Goal: Task Accomplishment & Management: Use online tool/utility

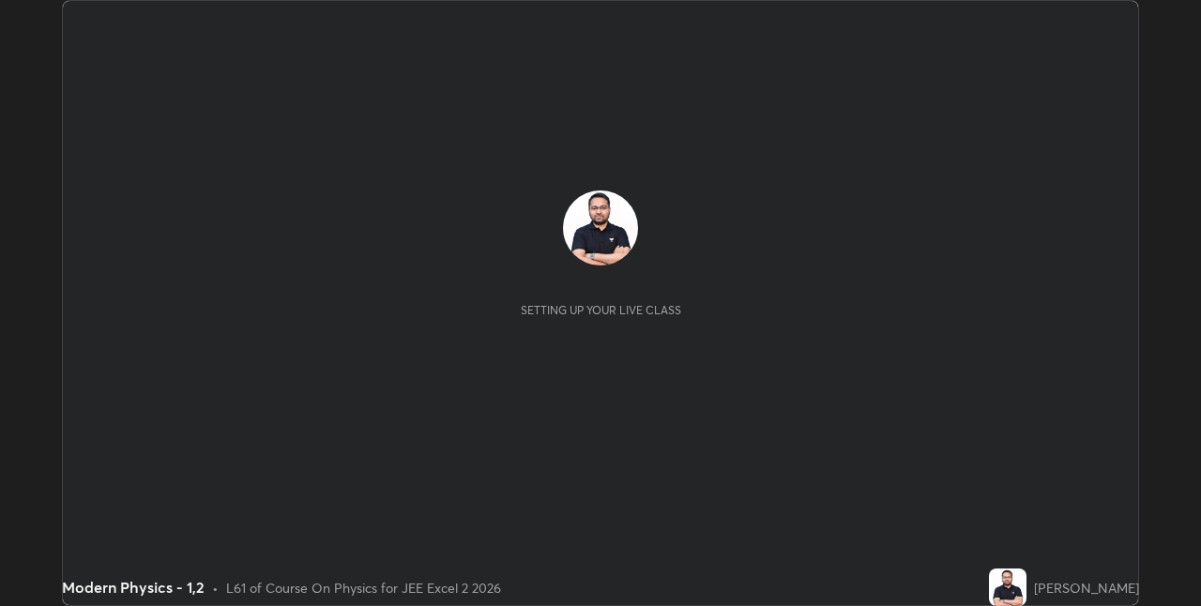
scroll to position [606, 1200]
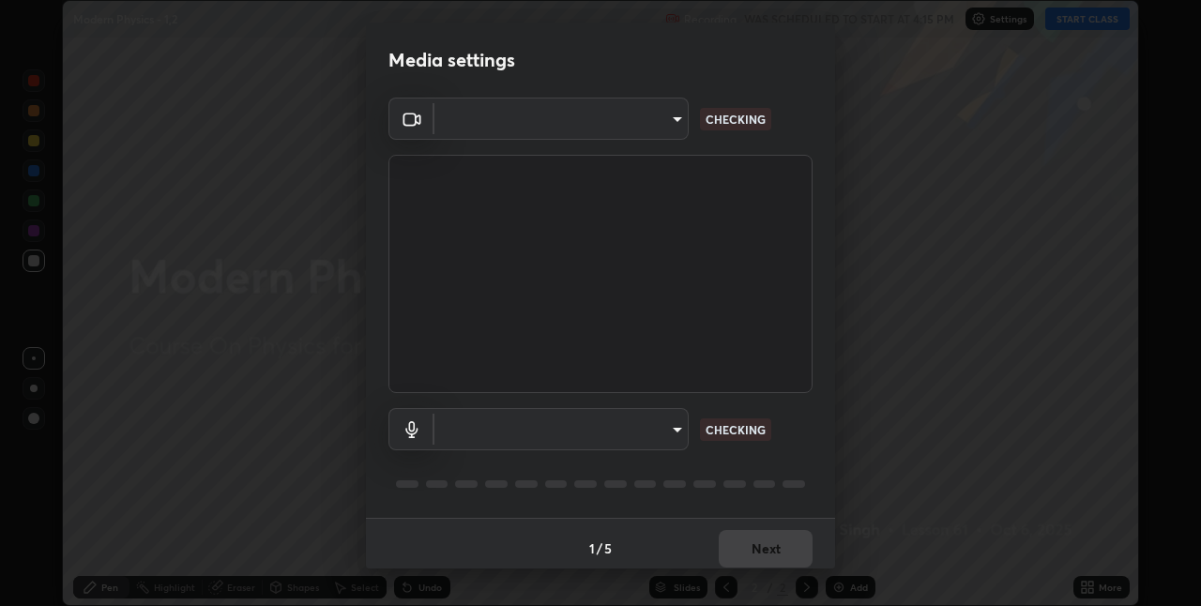
type input "60fceefa1ff133a458e9dacb52b3a7761017f46870fbbe5b76b29231bfb8dda7"
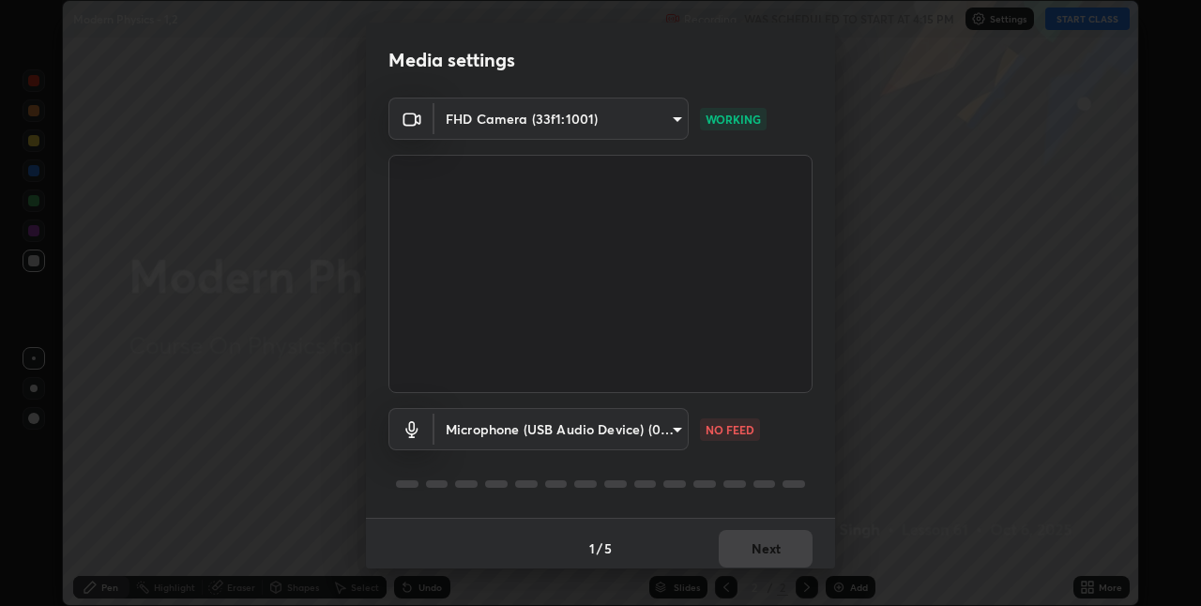
click at [659, 433] on body "Erase all Modern Physics - 1,2 Recording WAS SCHEDULED TO START AT 4:15 PM Sett…" at bounding box center [600, 303] width 1201 height 606
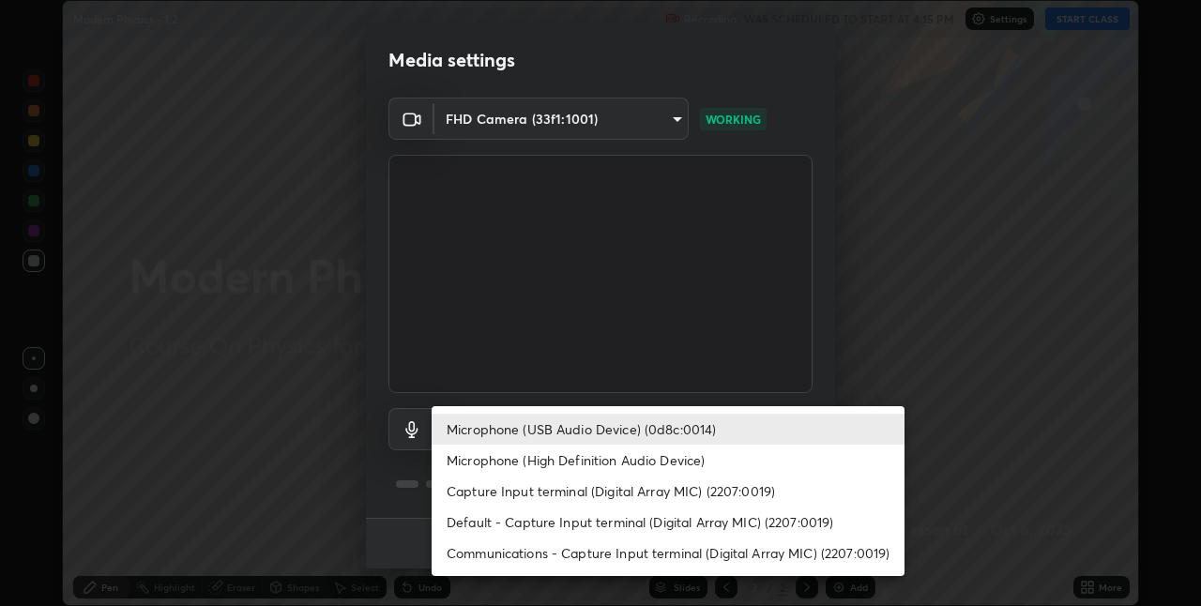
click at [655, 555] on li "Communications - Capture Input terminal (Digital Array MIC) (2207:0019)" at bounding box center [668, 553] width 473 height 31
type input "communications"
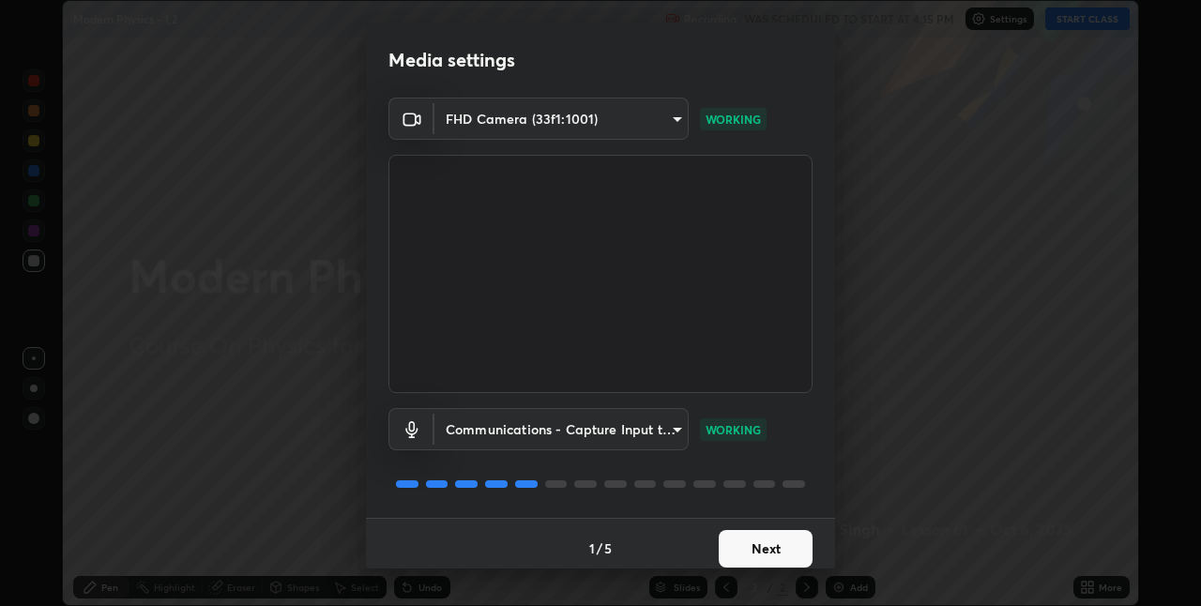
scroll to position [9, 0]
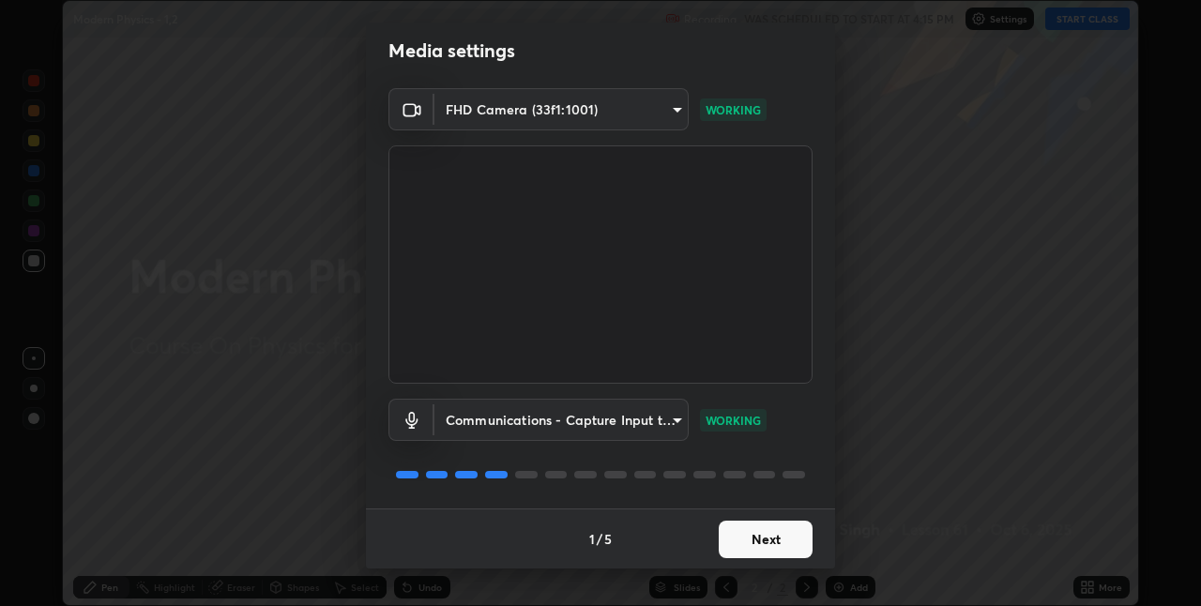
click at [780, 543] on button "Next" at bounding box center [766, 540] width 94 height 38
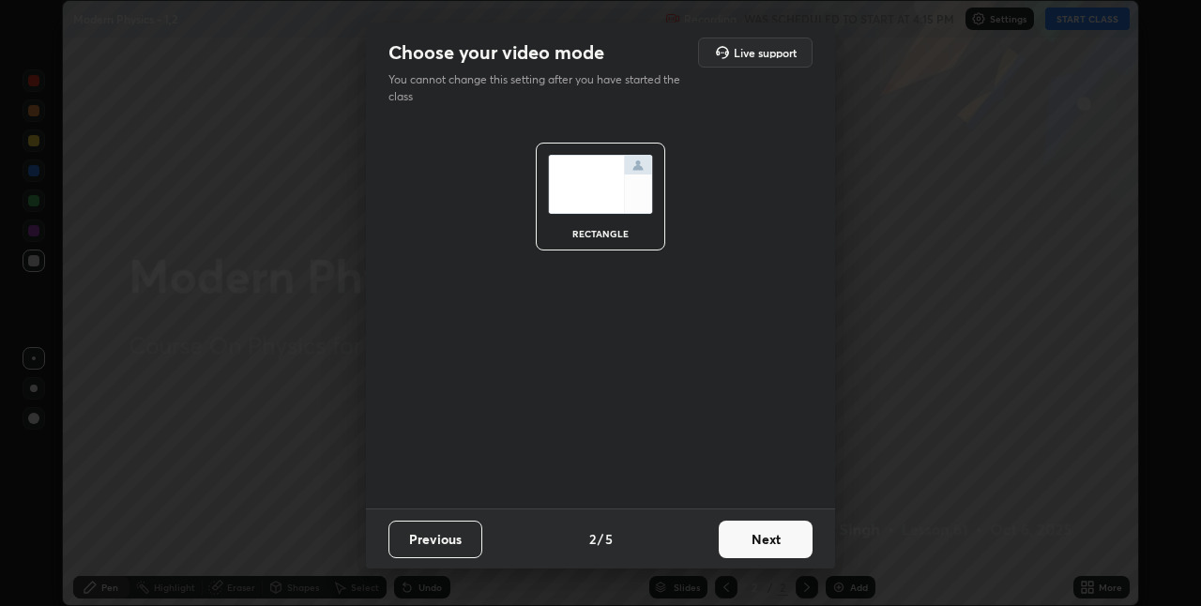
scroll to position [0, 0]
click at [780, 543] on button "Next" at bounding box center [766, 540] width 94 height 38
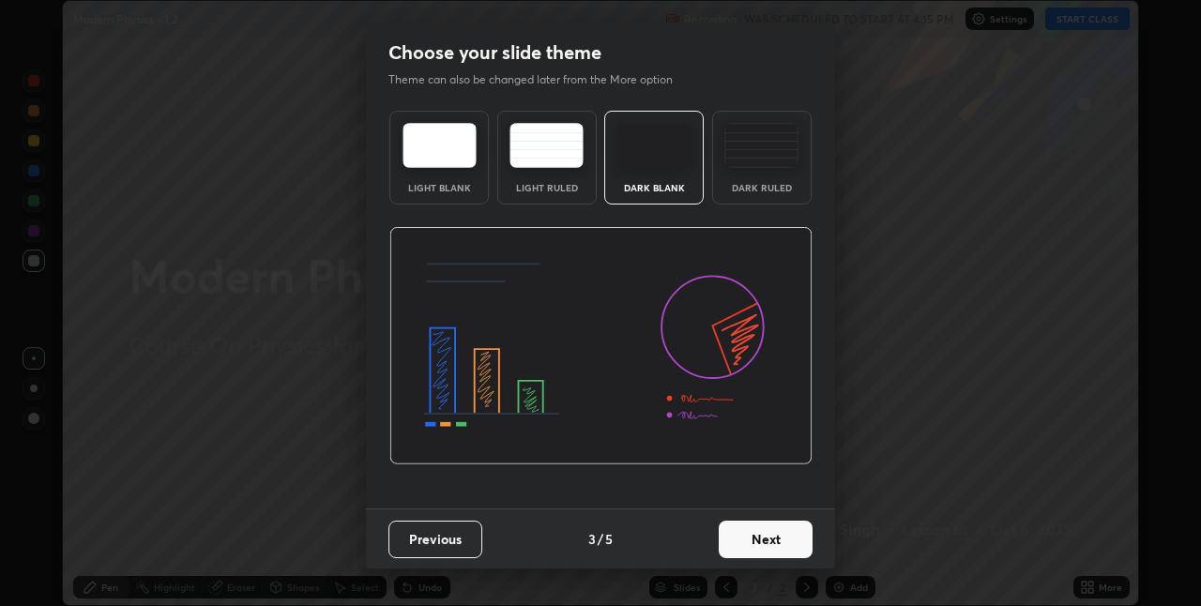
click at [780, 543] on button "Next" at bounding box center [766, 540] width 94 height 38
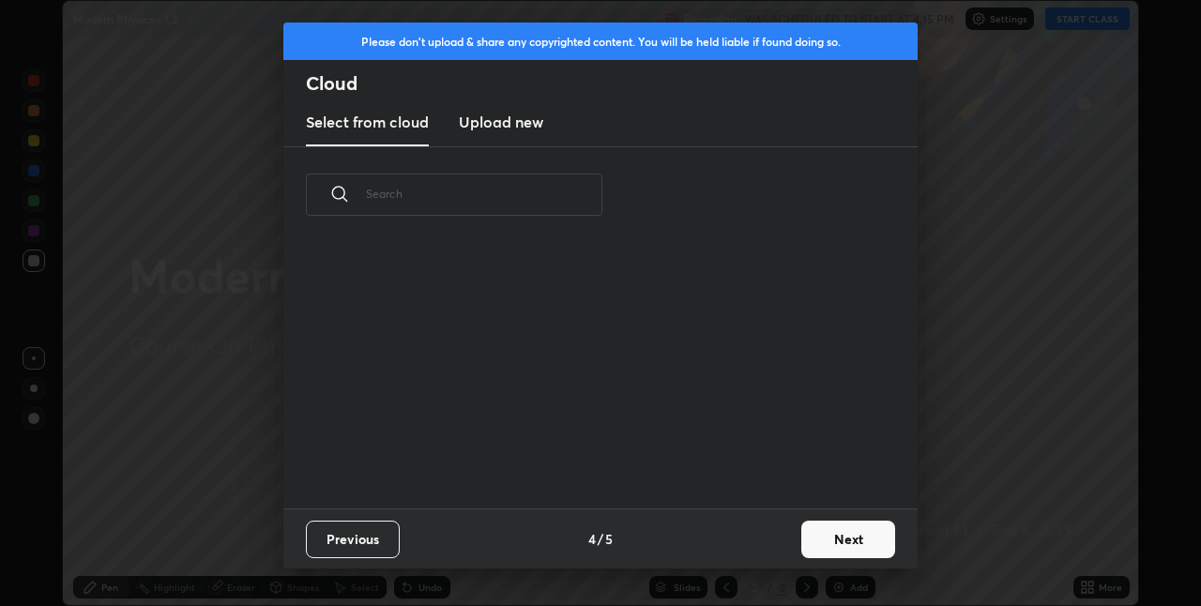
click at [780, 543] on div "Previous 4 / 5 Next" at bounding box center [600, 539] width 634 height 60
click at [824, 537] on button "Next" at bounding box center [849, 540] width 94 height 38
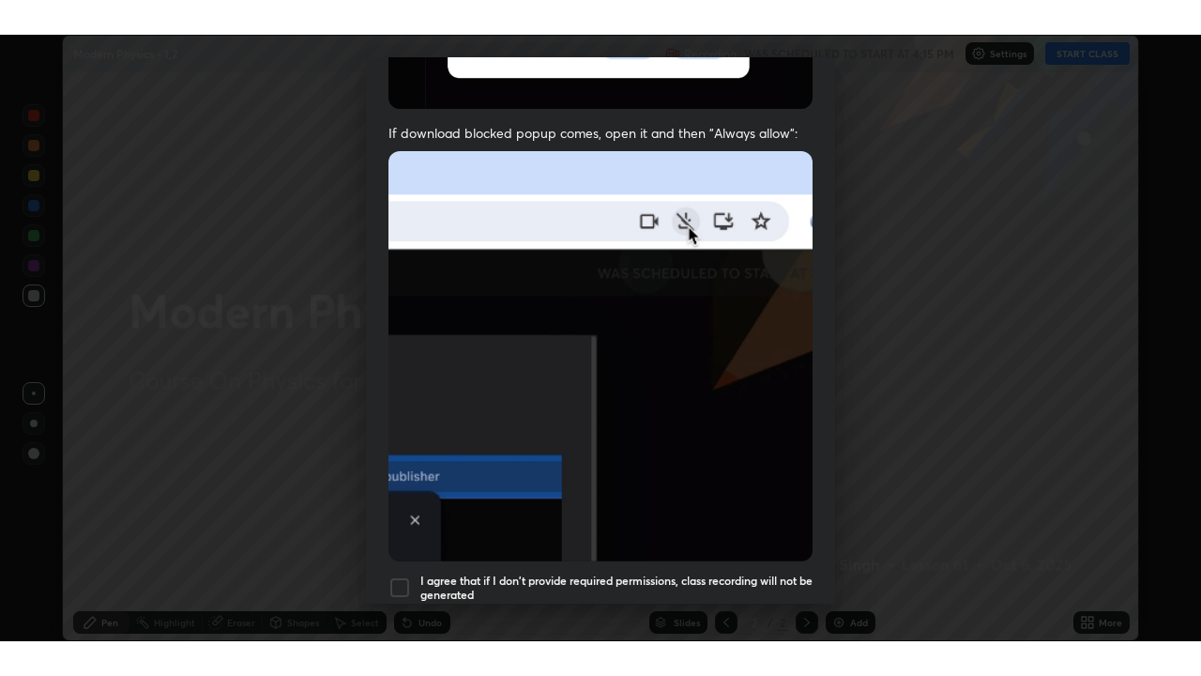
scroll to position [392, 0]
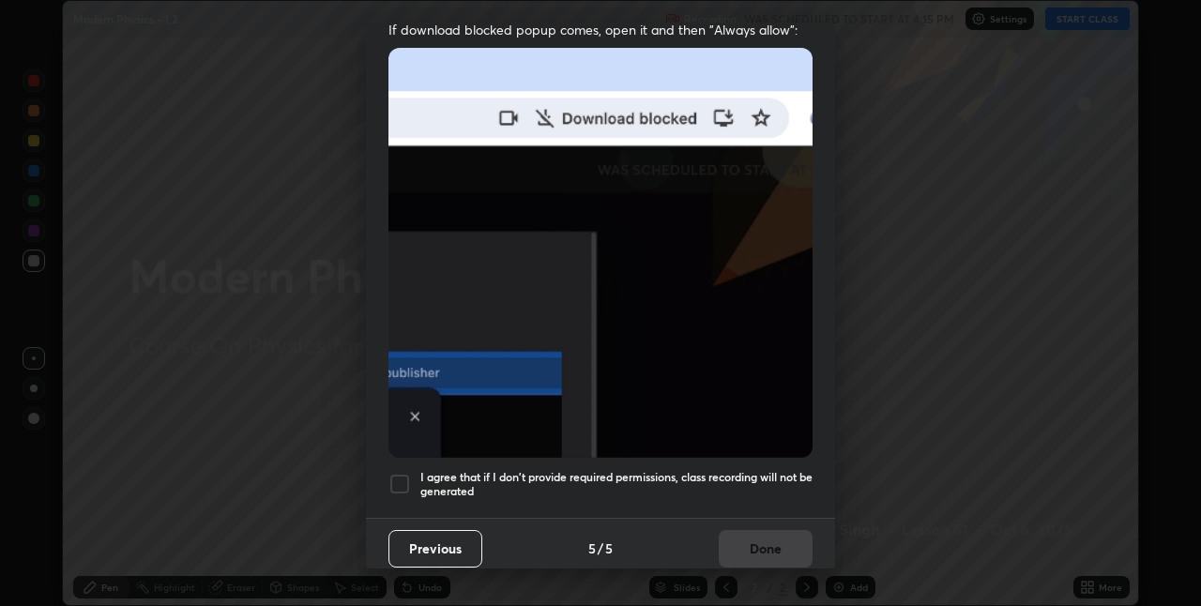
click at [756, 470] on h5 "I agree that if I don't provide required permissions, class recording will not …" at bounding box center [616, 484] width 392 height 29
click at [755, 541] on button "Done" at bounding box center [766, 549] width 94 height 38
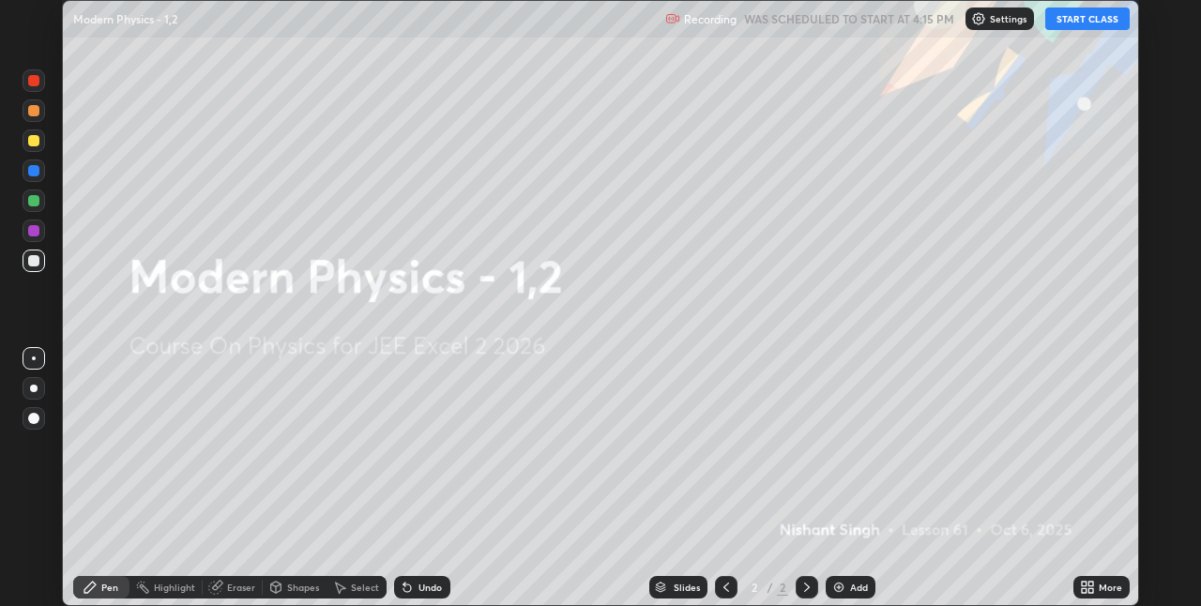
click at [1092, 17] on button "START CLASS" at bounding box center [1088, 19] width 84 height 23
click at [1093, 591] on icon at bounding box center [1091, 591] width 5 height 5
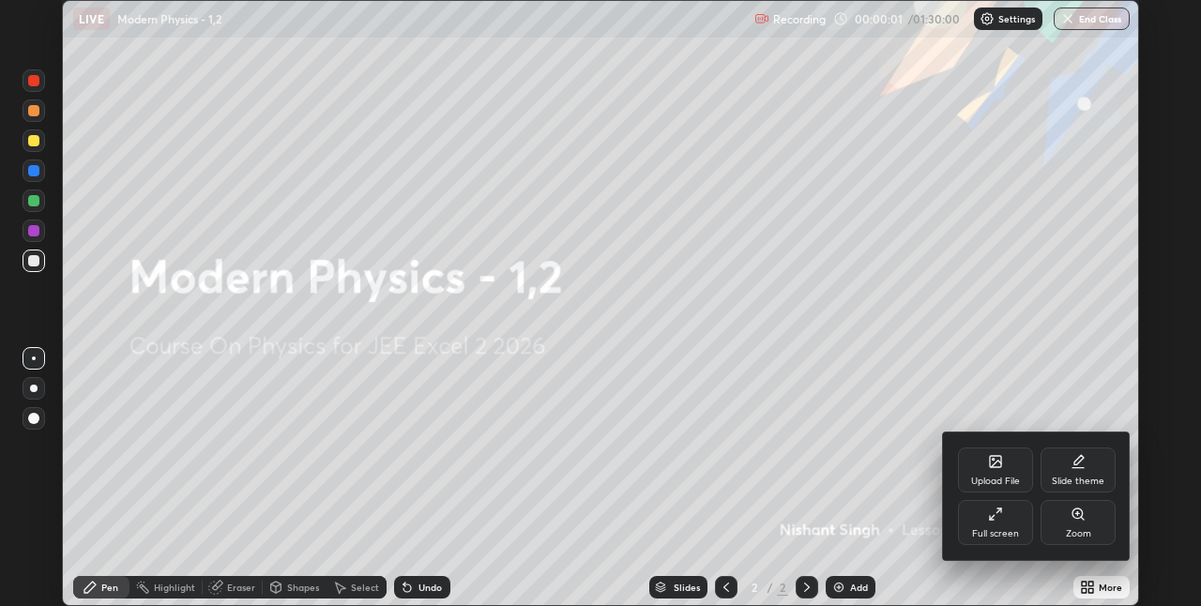
click at [1017, 525] on div "Full screen" at bounding box center [995, 522] width 75 height 45
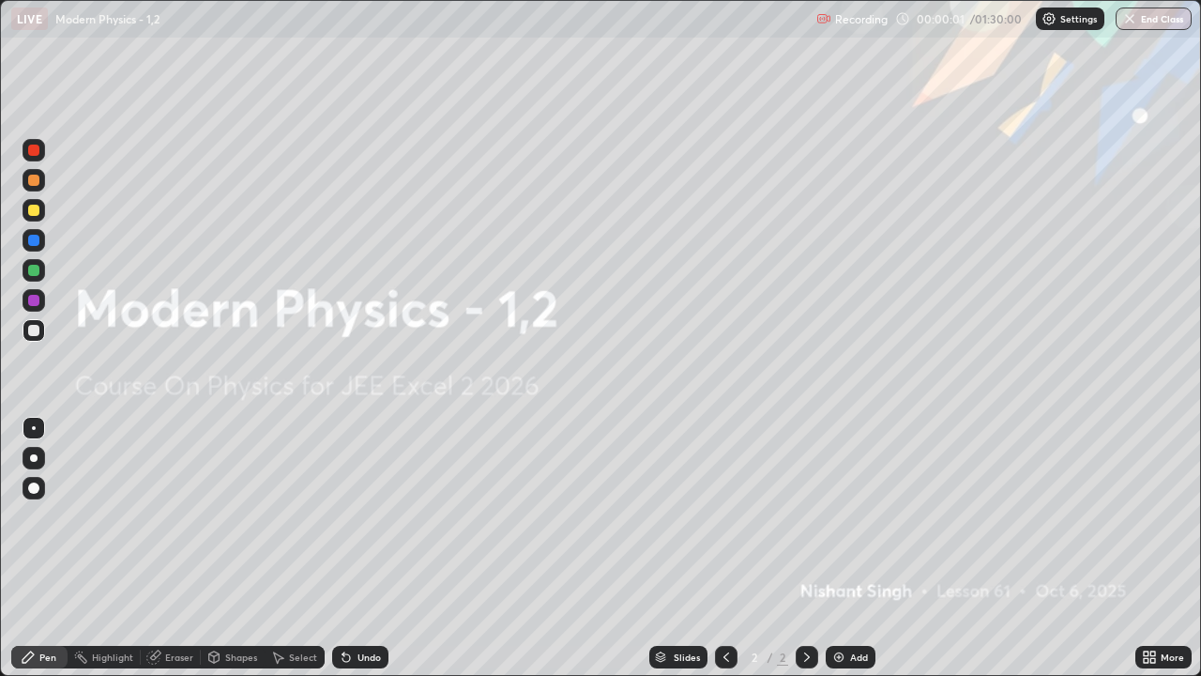
scroll to position [676, 1201]
click at [844, 605] on img at bounding box center [839, 657] width 15 height 15
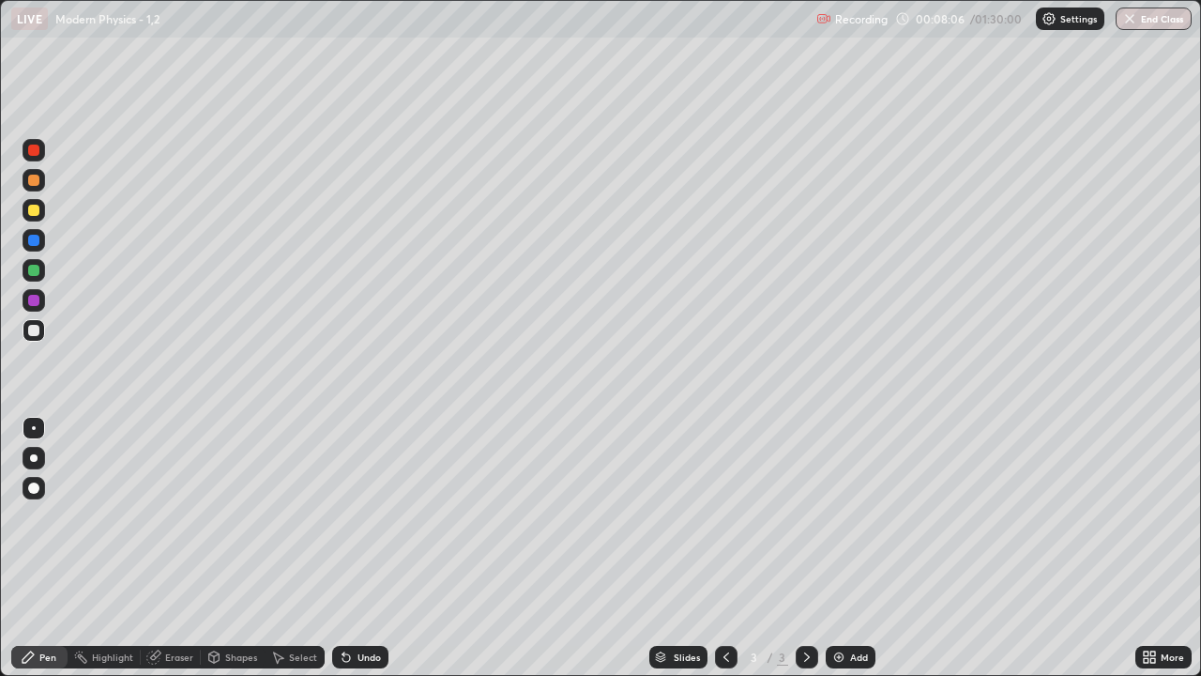
click at [853, 605] on div "Add" at bounding box center [859, 656] width 18 height 9
click at [40, 330] on div at bounding box center [34, 330] width 23 height 23
click at [354, 605] on div "Undo" at bounding box center [360, 657] width 56 height 23
click at [344, 605] on icon at bounding box center [347, 658] width 8 height 8
click at [349, 605] on icon at bounding box center [346, 657] width 15 height 15
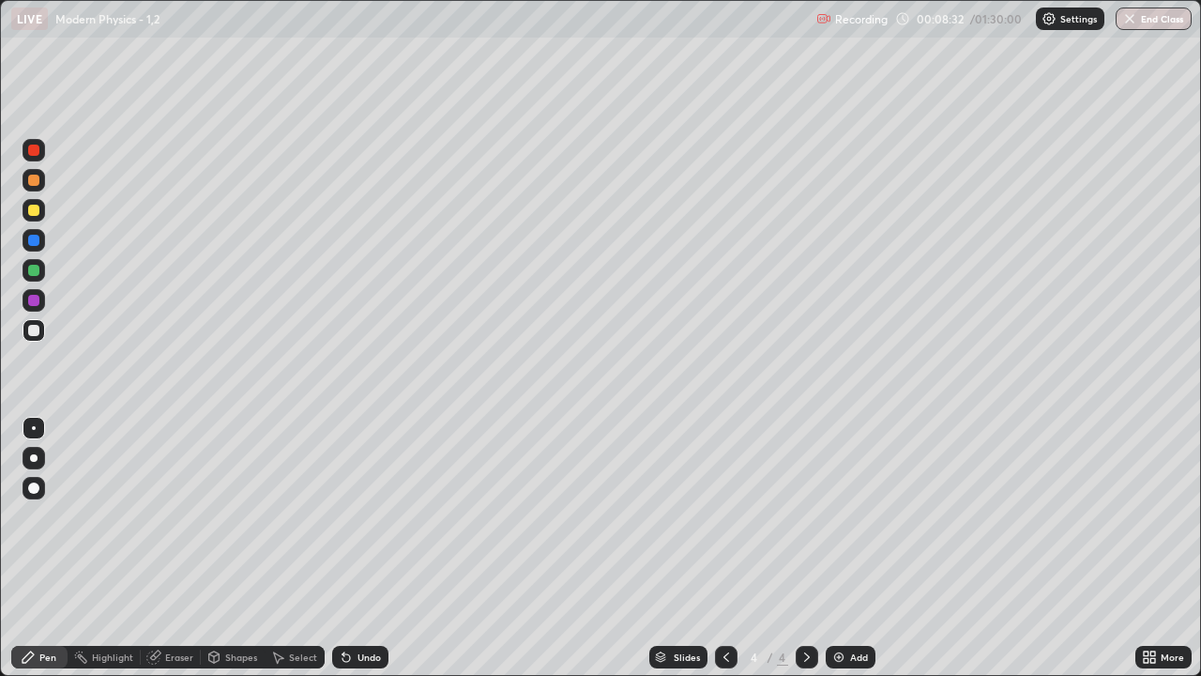
click at [349, 605] on icon at bounding box center [346, 657] width 15 height 15
click at [35, 330] on div at bounding box center [33, 330] width 11 height 11
click at [38, 157] on div at bounding box center [34, 150] width 23 height 23
click at [38, 332] on div at bounding box center [33, 330] width 11 height 11
click at [37, 329] on div at bounding box center [33, 330] width 11 height 11
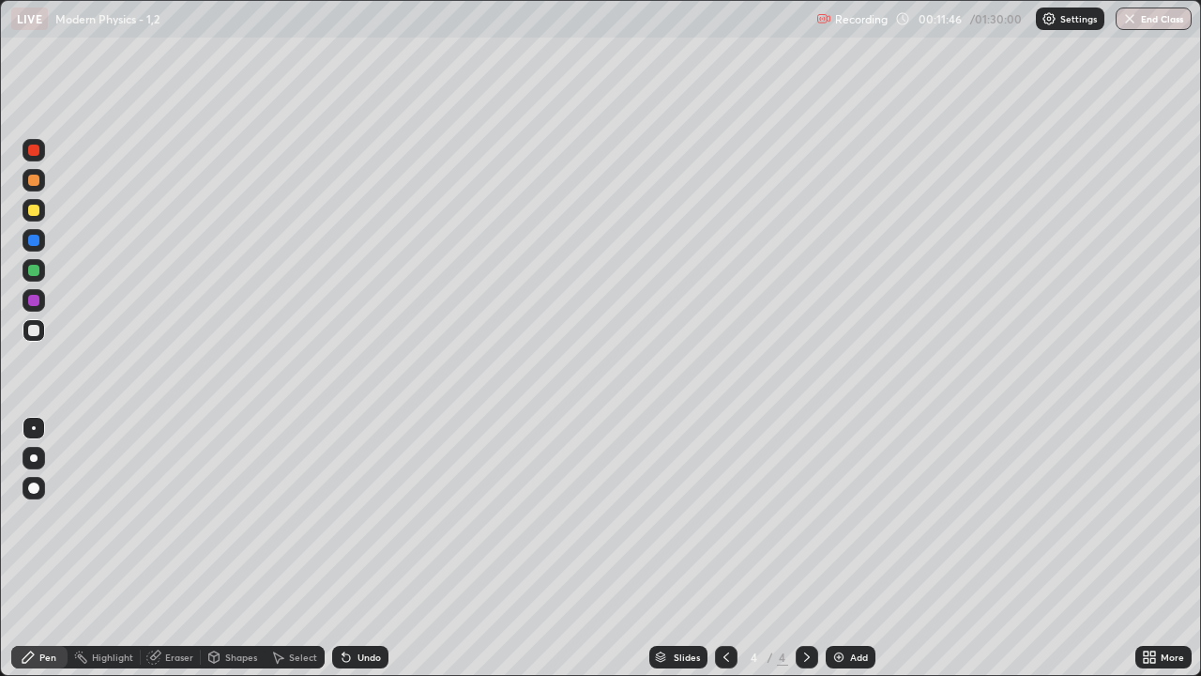
click at [176, 605] on div "Eraser" at bounding box center [179, 656] width 28 height 9
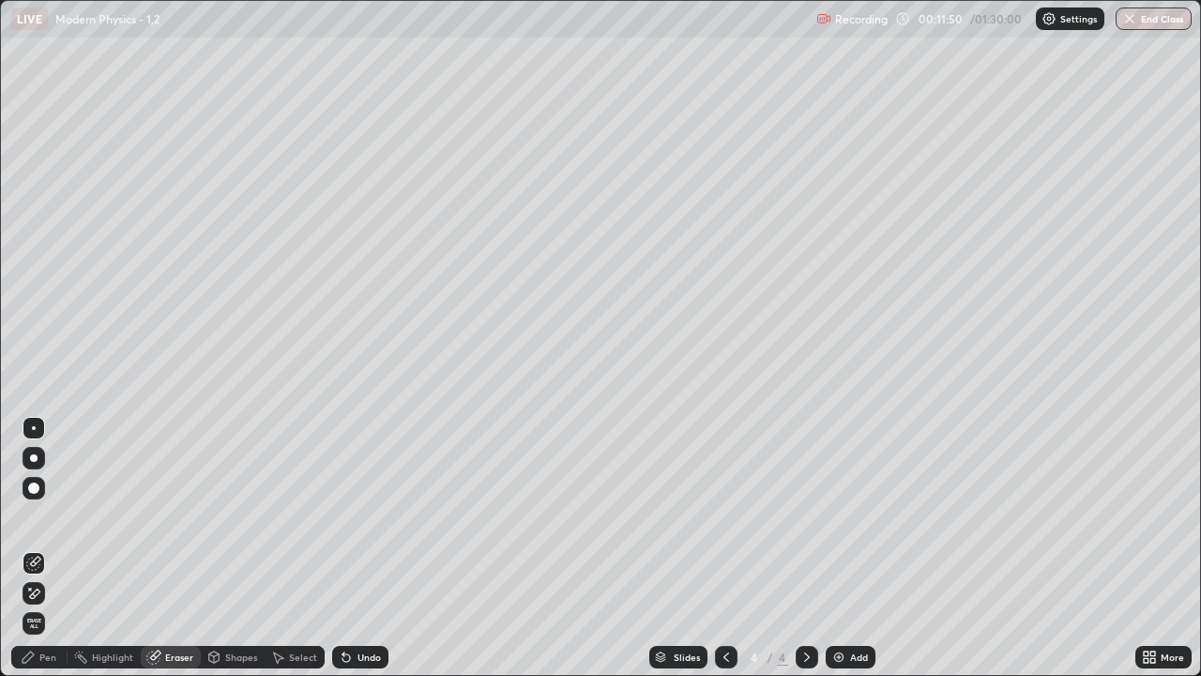
click at [44, 605] on div "Pen" at bounding box center [47, 656] width 17 height 9
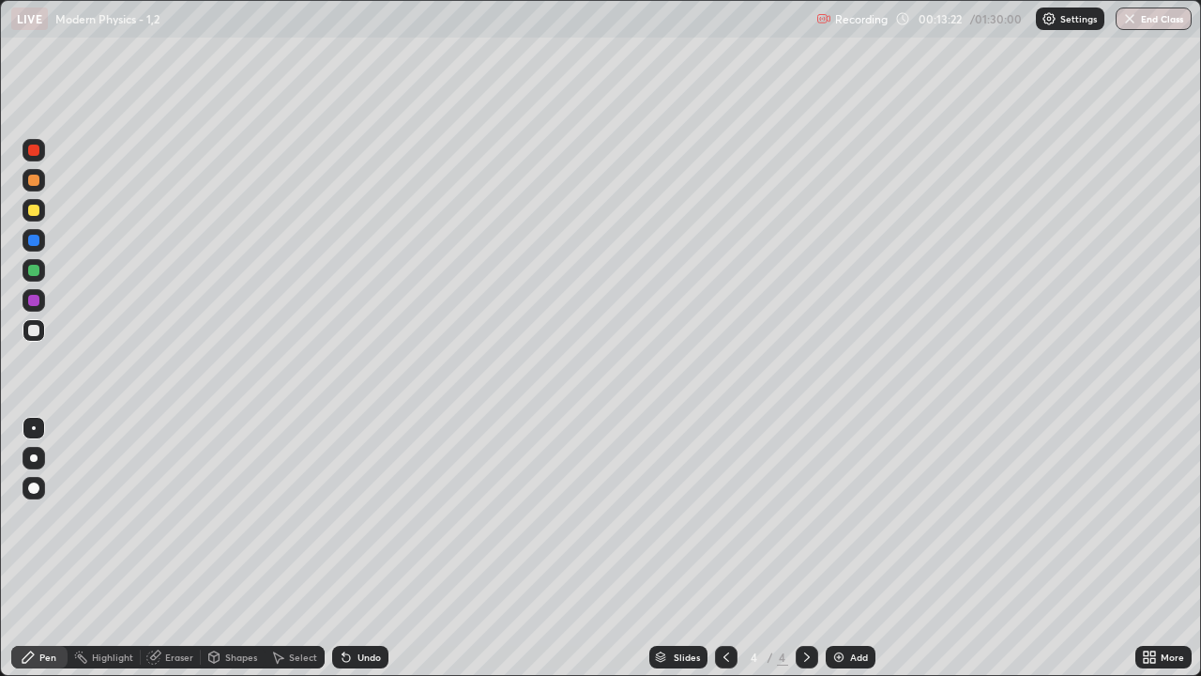
click at [41, 210] on div at bounding box center [34, 210] width 23 height 23
click at [32, 242] on div at bounding box center [33, 240] width 11 height 11
click at [837, 605] on img at bounding box center [839, 657] width 15 height 15
click at [32, 337] on div at bounding box center [34, 330] width 23 height 23
click at [715, 605] on div at bounding box center [726, 657] width 23 height 23
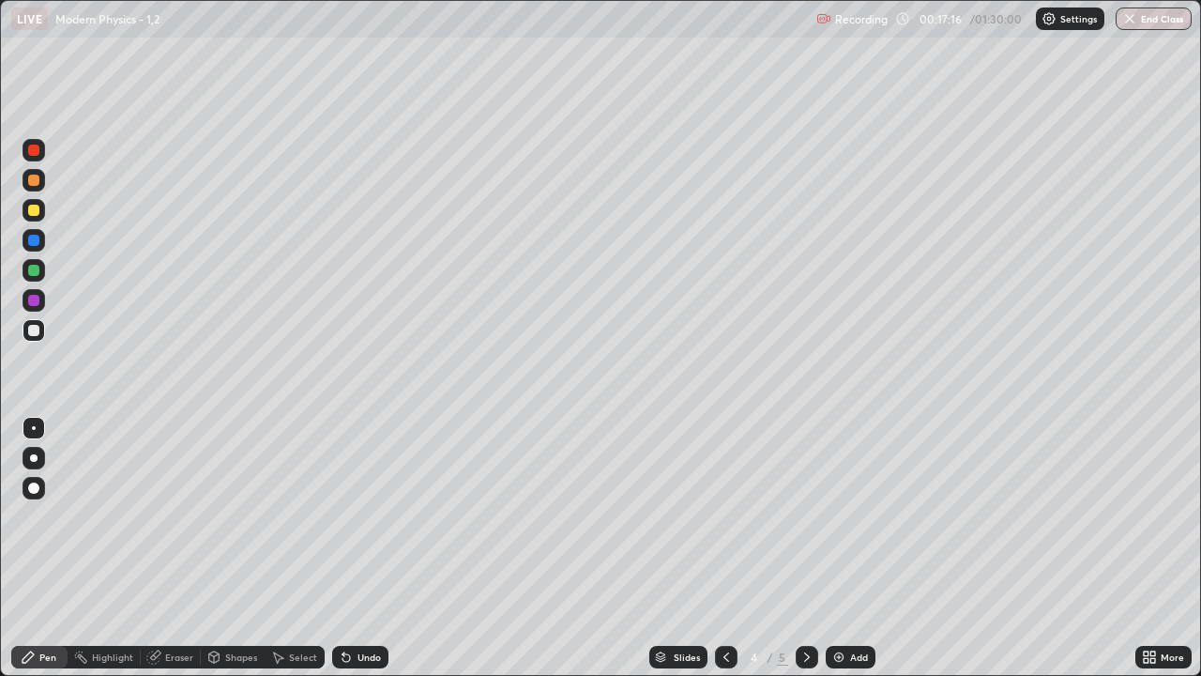
click at [797, 605] on div at bounding box center [807, 657] width 23 height 23
click at [725, 605] on icon at bounding box center [726, 657] width 15 height 15
click at [807, 605] on icon at bounding box center [807, 657] width 15 height 15
click at [725, 605] on icon at bounding box center [726, 657] width 15 height 15
click at [805, 605] on icon at bounding box center [807, 657] width 15 height 15
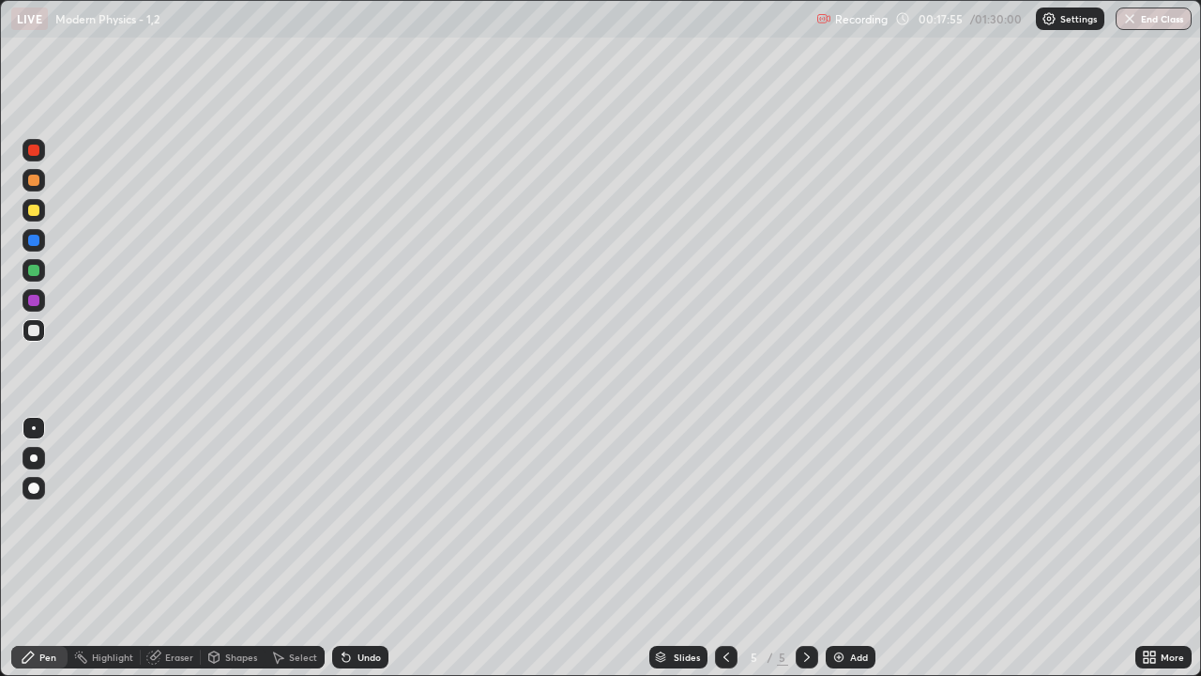
click at [725, 605] on icon at bounding box center [726, 657] width 15 height 15
click at [805, 605] on icon at bounding box center [807, 657] width 15 height 15
click at [38, 182] on div at bounding box center [33, 180] width 11 height 11
click at [38, 332] on div at bounding box center [33, 330] width 11 height 11
click at [725, 605] on icon at bounding box center [726, 657] width 15 height 15
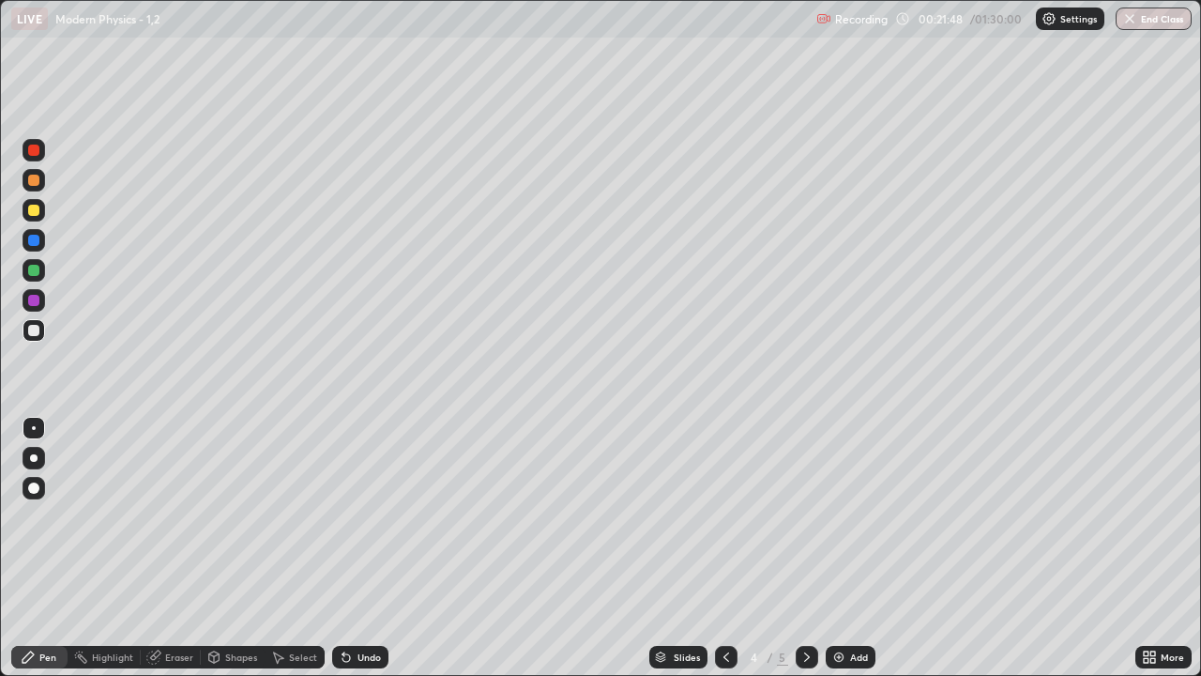
click at [806, 605] on icon at bounding box center [807, 657] width 15 height 15
click at [723, 605] on div at bounding box center [726, 657] width 23 height 23
click at [804, 605] on icon at bounding box center [807, 656] width 6 height 9
click at [37, 181] on div at bounding box center [33, 180] width 11 height 11
click at [851, 605] on div "Add" at bounding box center [859, 656] width 18 height 9
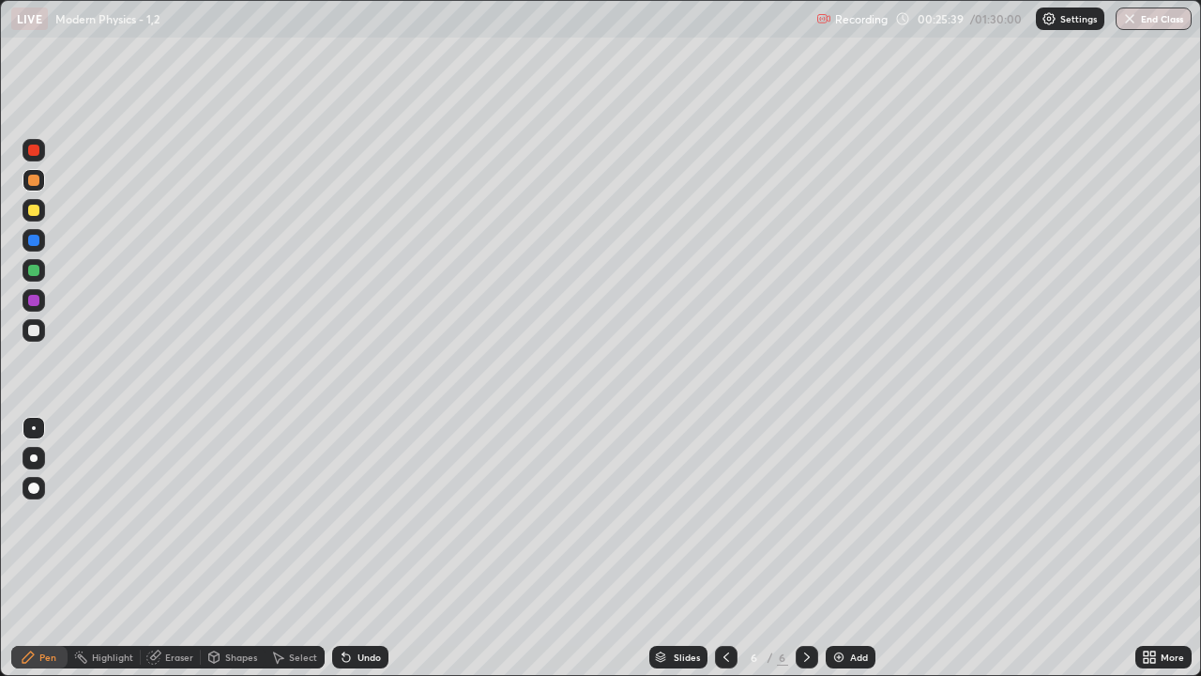
click at [38, 331] on div at bounding box center [33, 330] width 11 height 11
click at [726, 605] on icon at bounding box center [726, 657] width 15 height 15
click at [805, 605] on icon at bounding box center [807, 657] width 15 height 15
click at [725, 605] on icon at bounding box center [727, 656] width 6 height 9
click at [805, 605] on icon at bounding box center [807, 657] width 15 height 15
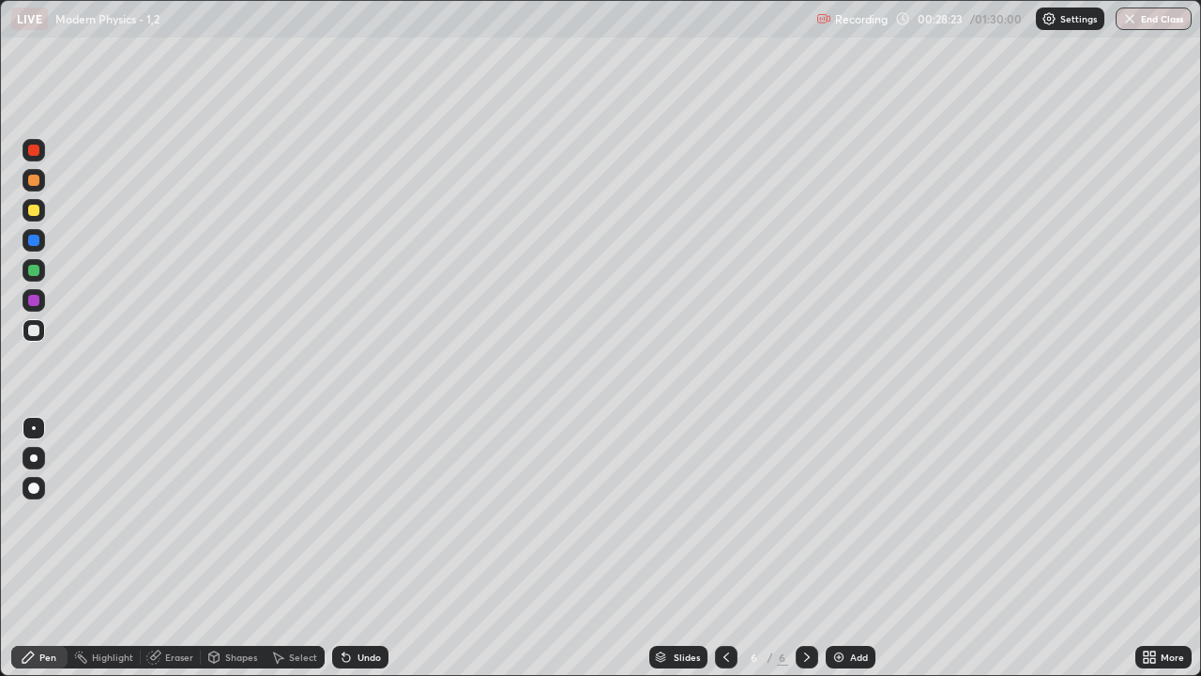
click at [38, 269] on div at bounding box center [33, 270] width 11 height 11
click at [30, 210] on div at bounding box center [33, 210] width 11 height 11
click at [31, 180] on div at bounding box center [33, 180] width 11 height 11
click at [37, 213] on div at bounding box center [33, 210] width 11 height 11
click at [363, 605] on div "Undo" at bounding box center [369, 656] width 23 height 9
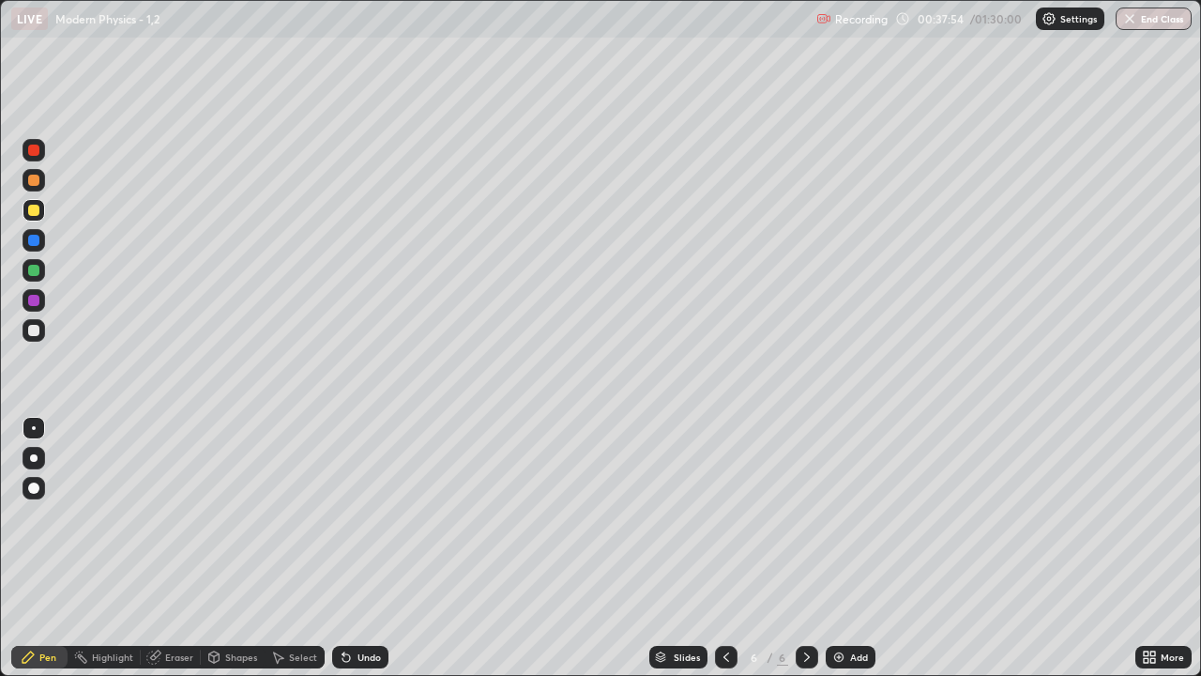
click at [364, 605] on div "Undo" at bounding box center [369, 656] width 23 height 9
click at [35, 180] on div at bounding box center [33, 180] width 11 height 11
click at [38, 240] on div at bounding box center [33, 240] width 11 height 11
click at [180, 605] on div "Eraser" at bounding box center [179, 656] width 28 height 9
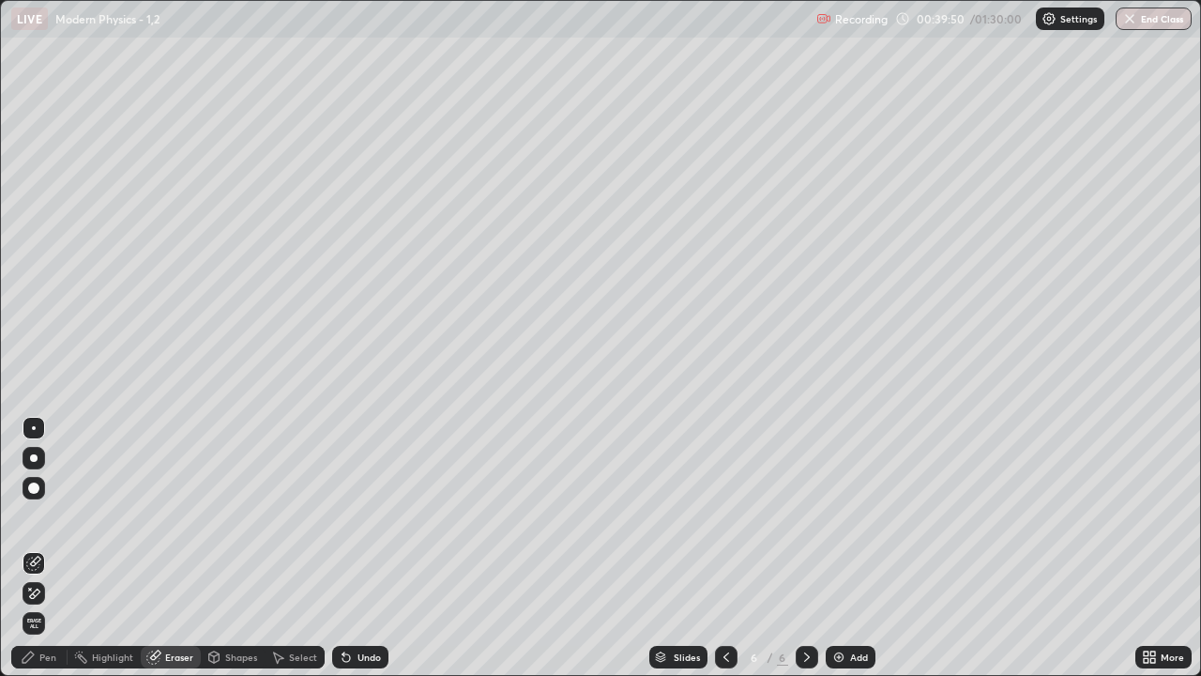
click at [179, 605] on div "Eraser" at bounding box center [179, 656] width 28 height 9
click at [46, 605] on div "Pen" at bounding box center [47, 656] width 17 height 9
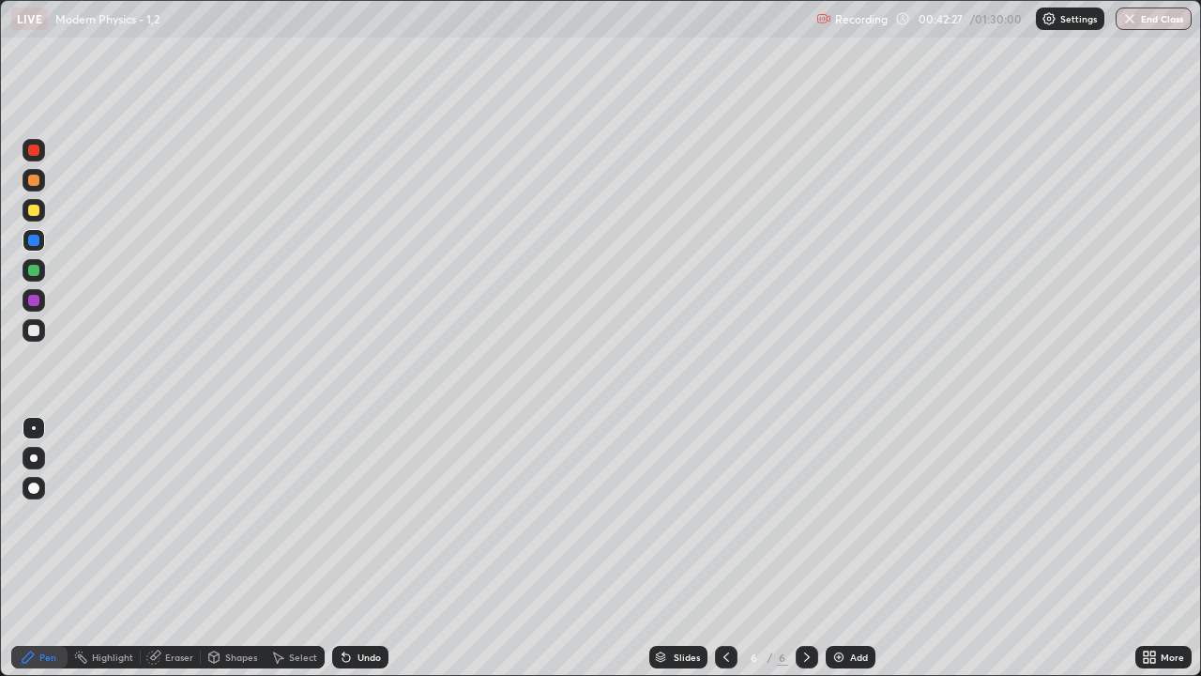
click at [37, 331] on div at bounding box center [33, 330] width 11 height 11
click at [804, 605] on icon at bounding box center [807, 657] width 15 height 15
click at [845, 605] on img at bounding box center [839, 657] width 15 height 15
click at [38, 209] on div at bounding box center [33, 210] width 11 height 11
click at [839, 605] on img at bounding box center [839, 657] width 15 height 15
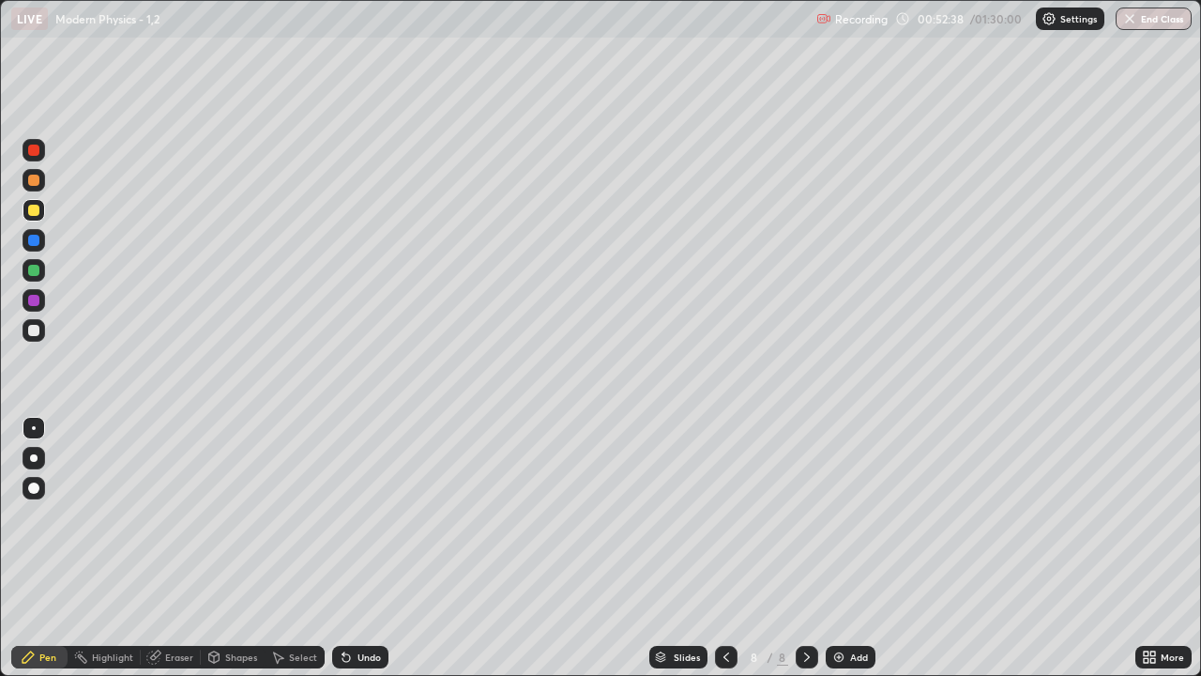
click at [33, 178] on div at bounding box center [33, 180] width 11 height 11
click at [40, 330] on div at bounding box center [34, 330] width 23 height 23
click at [726, 605] on icon at bounding box center [726, 657] width 15 height 15
click at [805, 605] on icon at bounding box center [807, 657] width 15 height 15
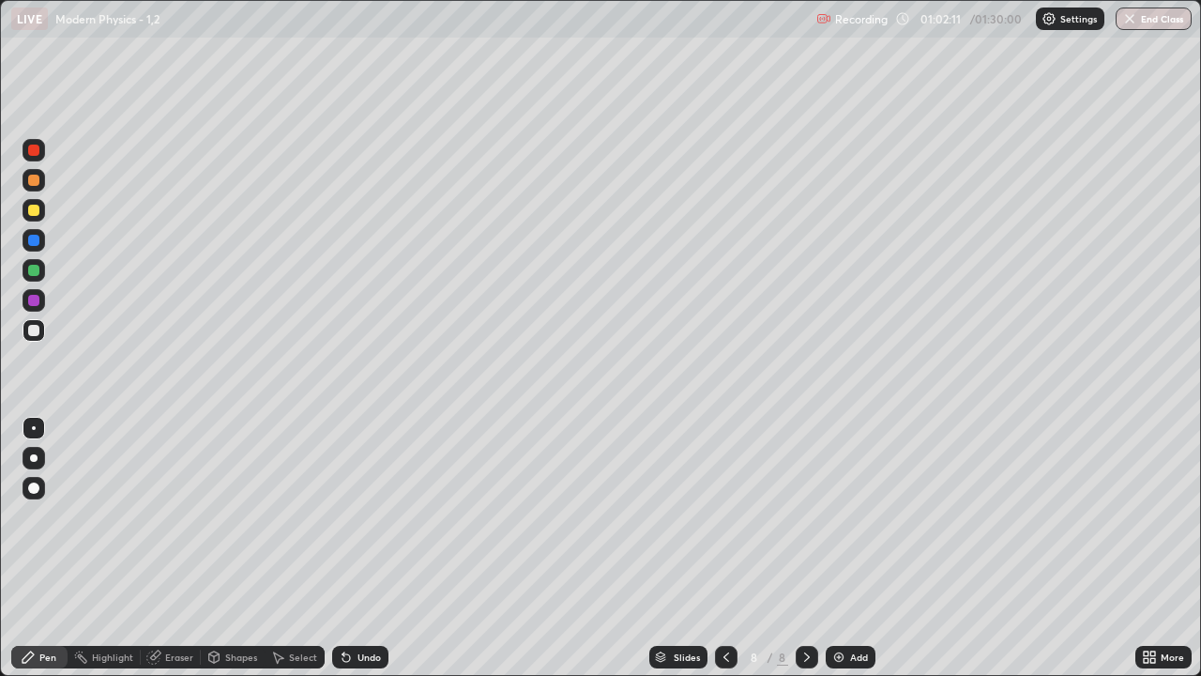
click at [850, 605] on div "Add" at bounding box center [851, 657] width 50 height 23
click at [35, 182] on div at bounding box center [33, 180] width 11 height 11
click at [32, 240] on div at bounding box center [33, 240] width 11 height 11
click at [351, 605] on div "Undo" at bounding box center [360, 657] width 56 height 23
click at [848, 605] on div "Add" at bounding box center [851, 657] width 50 height 23
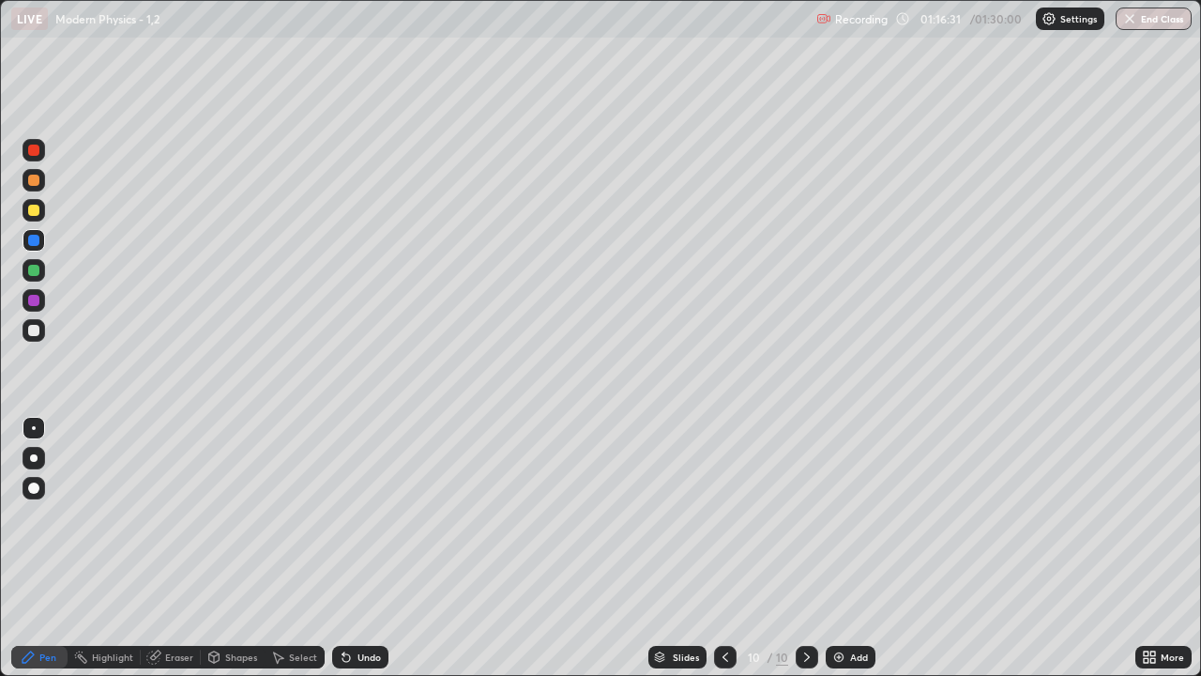
click at [805, 605] on icon at bounding box center [807, 657] width 15 height 15
click at [846, 605] on div "Add" at bounding box center [851, 657] width 50 height 23
click at [43, 333] on div at bounding box center [34, 330] width 23 height 23
click at [849, 605] on div "Add" at bounding box center [851, 657] width 50 height 23
click at [1150, 20] on button "End Class" at bounding box center [1155, 19] width 74 height 23
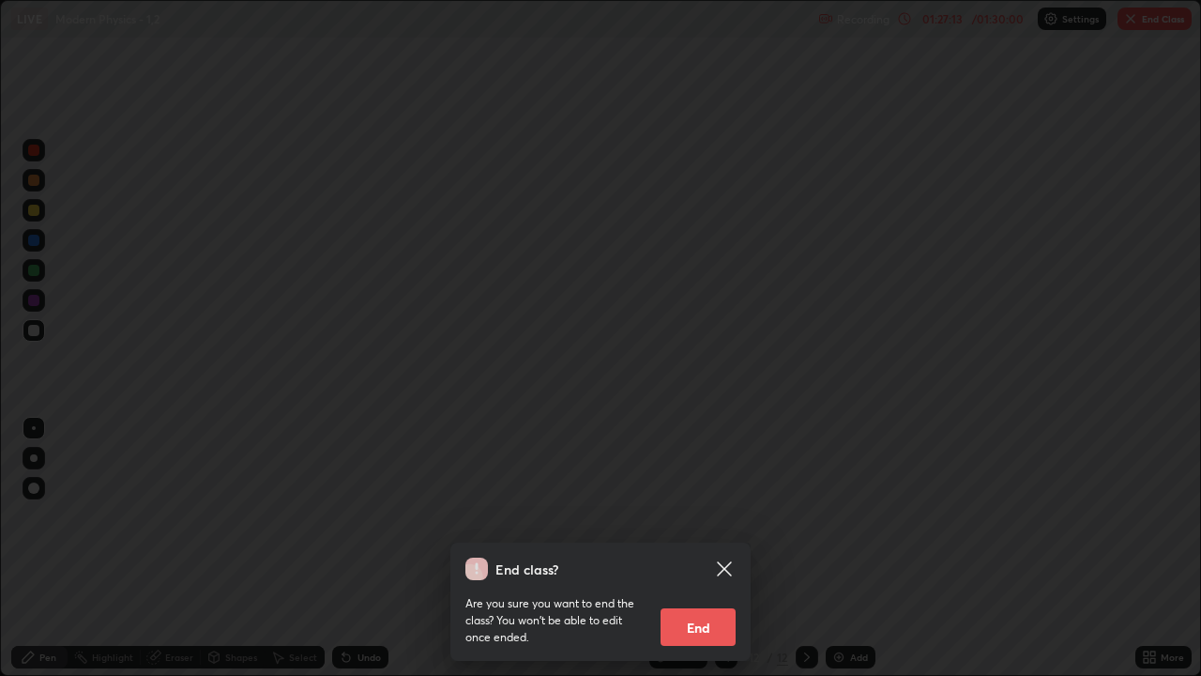
click at [705, 605] on button "End" at bounding box center [698, 627] width 75 height 38
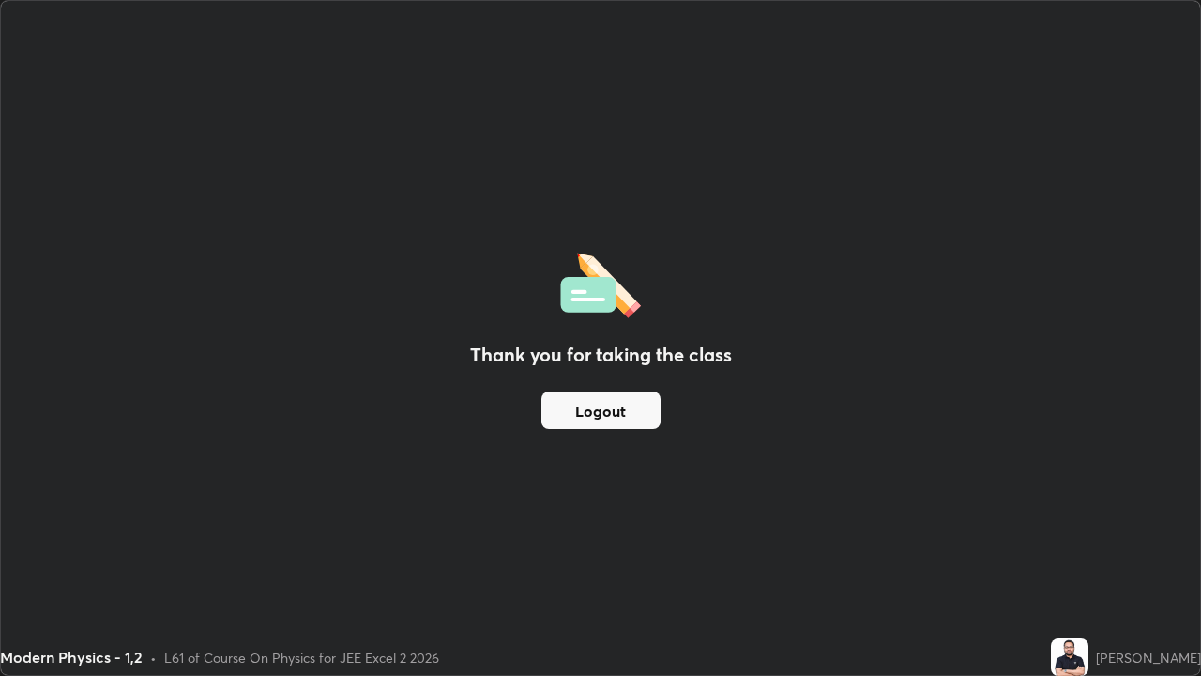
click at [612, 404] on button "Logout" at bounding box center [601, 410] width 119 height 38
